Goal: Information Seeking & Learning: Find specific fact

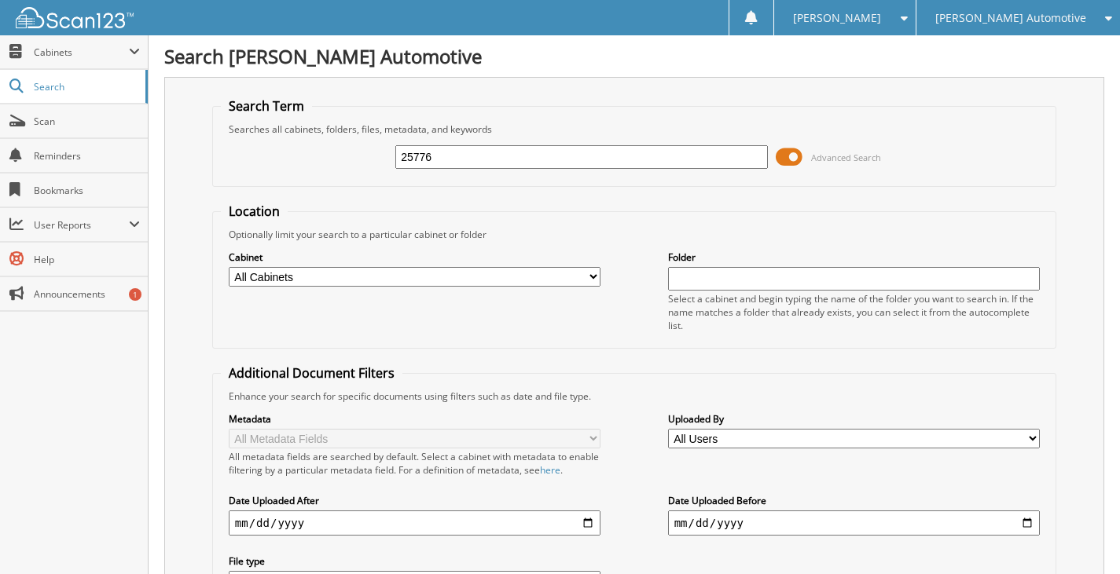
type input "25776"
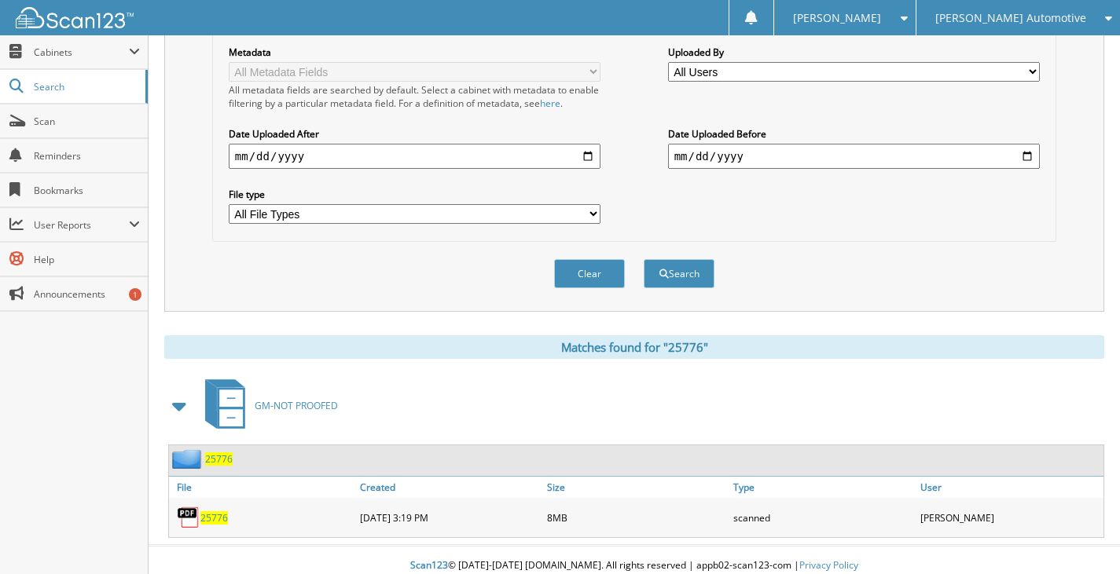
scroll to position [379, 0]
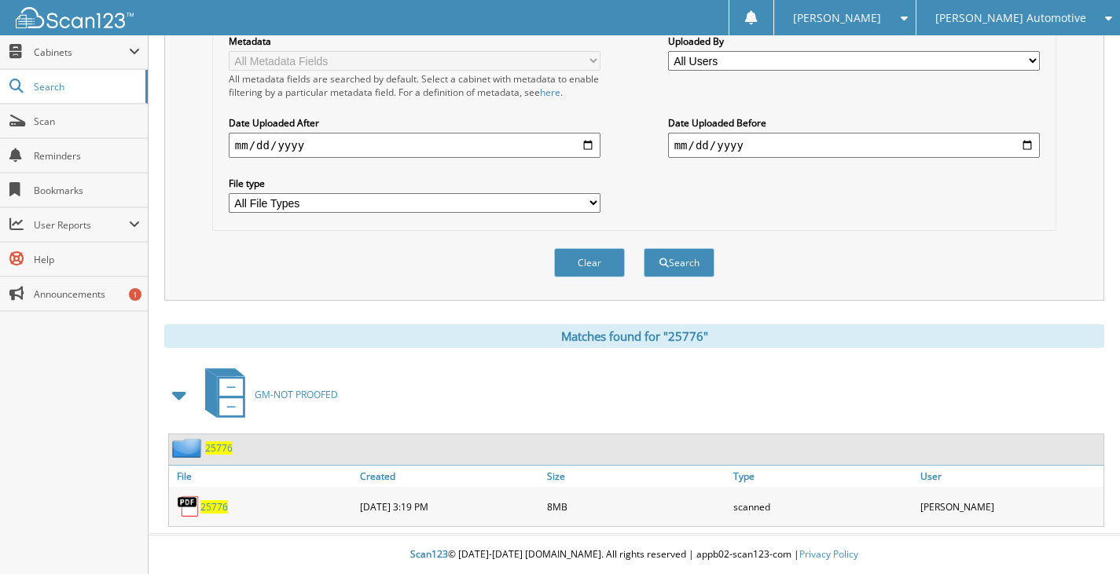
drag, startPoint x: 218, startPoint y: 446, endPoint x: 206, endPoint y: 439, distance: 14.4
click at [219, 446] on span "25776" at bounding box center [219, 448] width 28 height 13
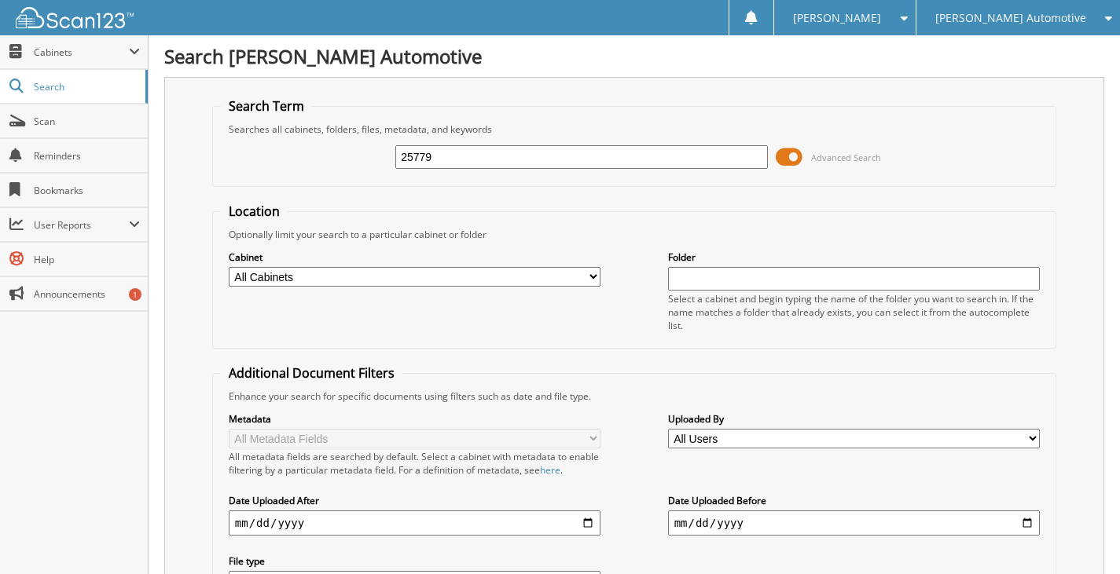
type input "25779"
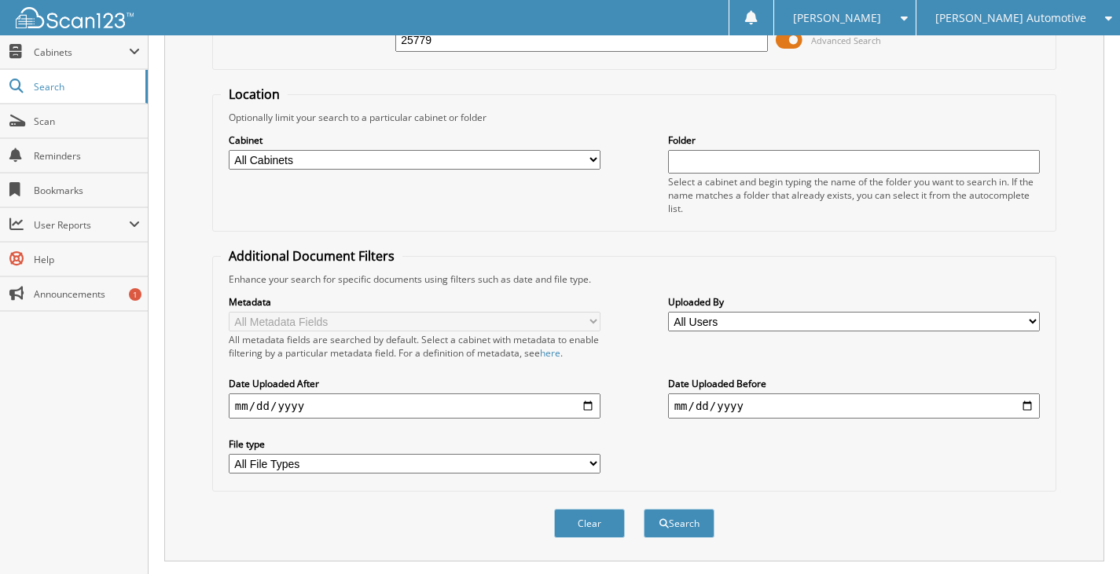
scroll to position [393, 0]
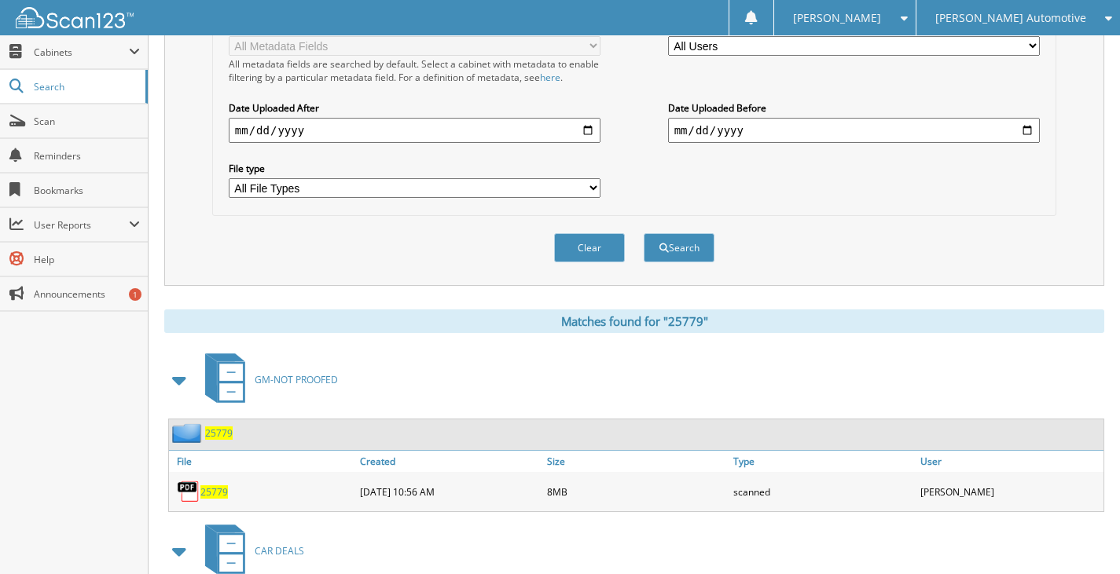
drag, startPoint x: 200, startPoint y: 439, endPoint x: 214, endPoint y: 434, distance: 14.9
click at [200, 439] on img at bounding box center [188, 434] width 33 height 20
click at [214, 434] on span "25779" at bounding box center [219, 433] width 28 height 13
